Goal: Check status: Check status

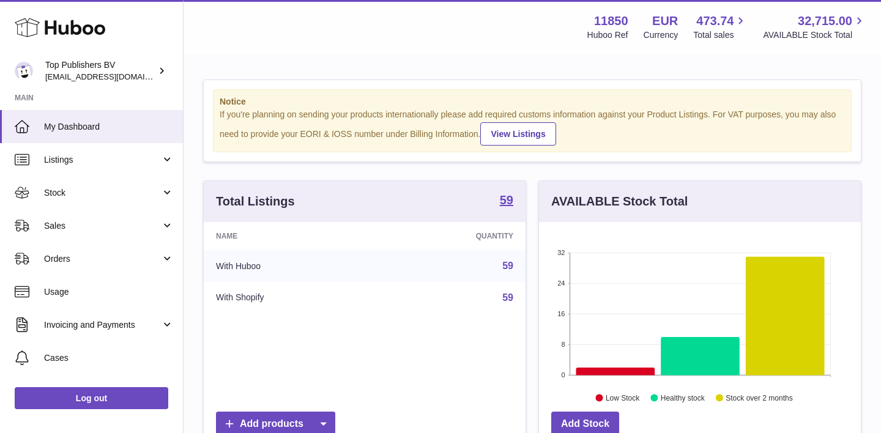
scroll to position [191, 322]
click at [78, 228] on span "Sales" at bounding box center [102, 226] width 117 height 12
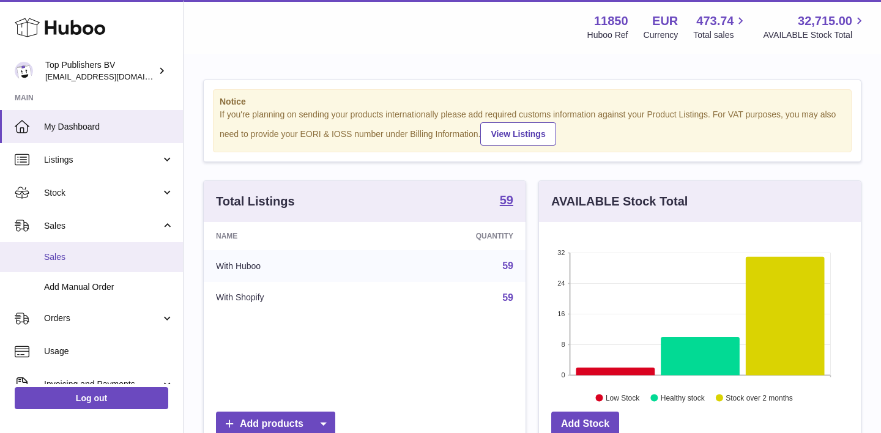
click at [67, 253] on span "Sales" at bounding box center [109, 258] width 130 height 12
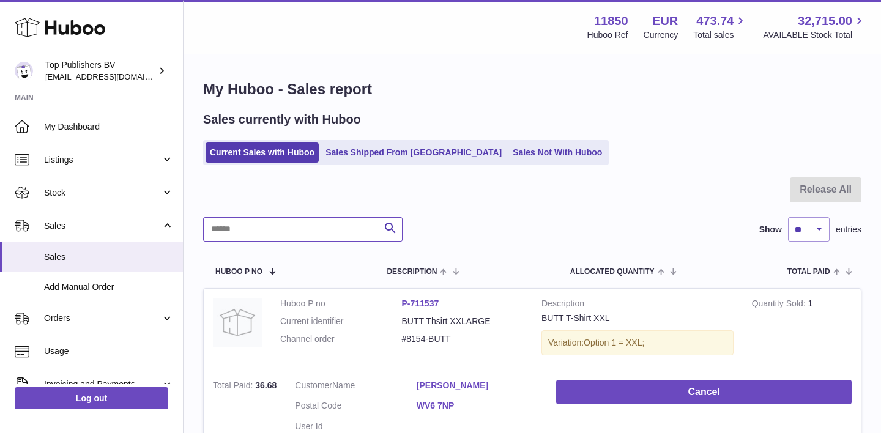
click at [250, 234] on input "text" at bounding box center [303, 229] width 200 height 24
click at [371, 141] on ul "Current Sales with Huboo Sales Shipped From [GEOGRAPHIC_DATA] Sales Not With Hu…" at bounding box center [406, 152] width 406 height 25
click at [346, 152] on link "Sales Shipped From [GEOGRAPHIC_DATA]" at bounding box center [413, 153] width 185 height 20
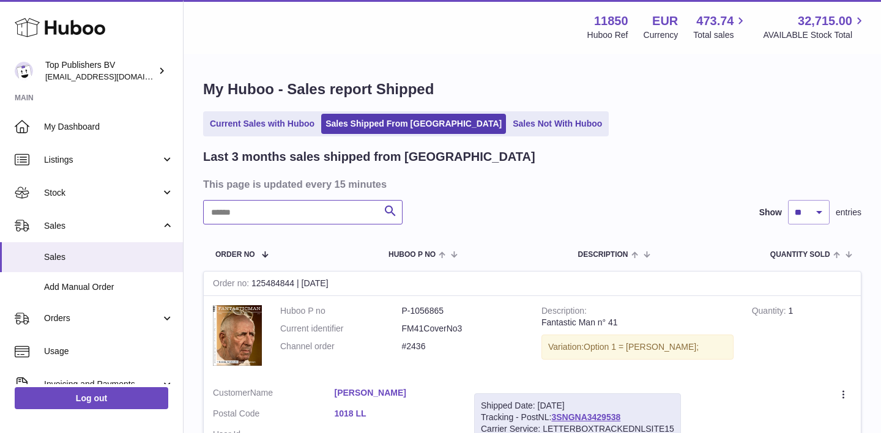
click at [306, 207] on input "text" at bounding box center [303, 212] width 200 height 24
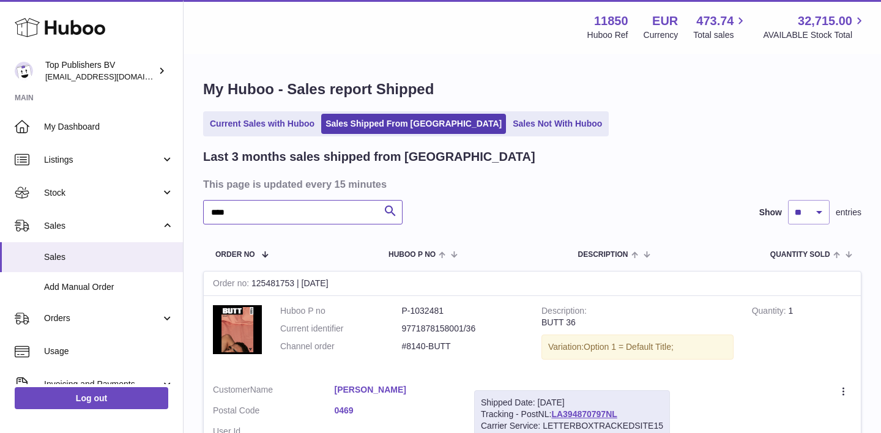
type input "****"
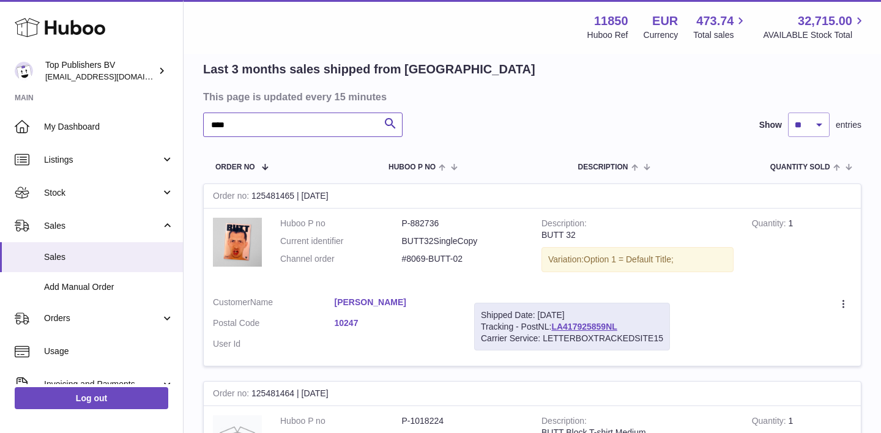
scroll to position [103, 0]
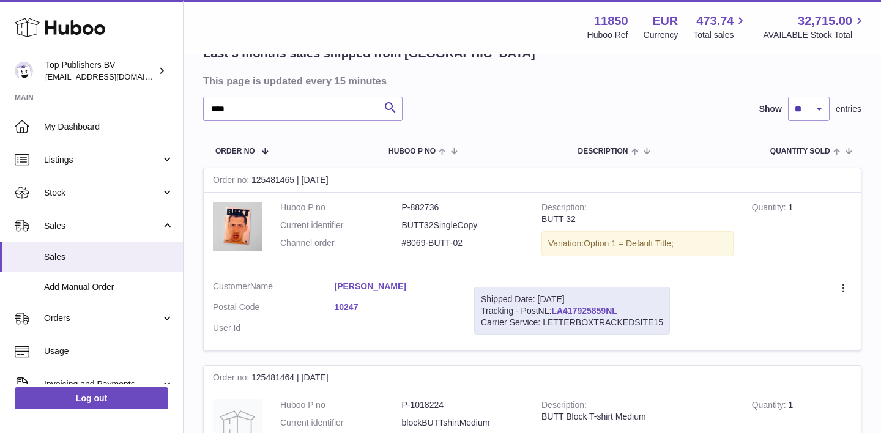
click at [599, 307] on link "LA417925859NL" at bounding box center [583, 311] width 65 height 10
